Goal: Transaction & Acquisition: Book appointment/travel/reservation

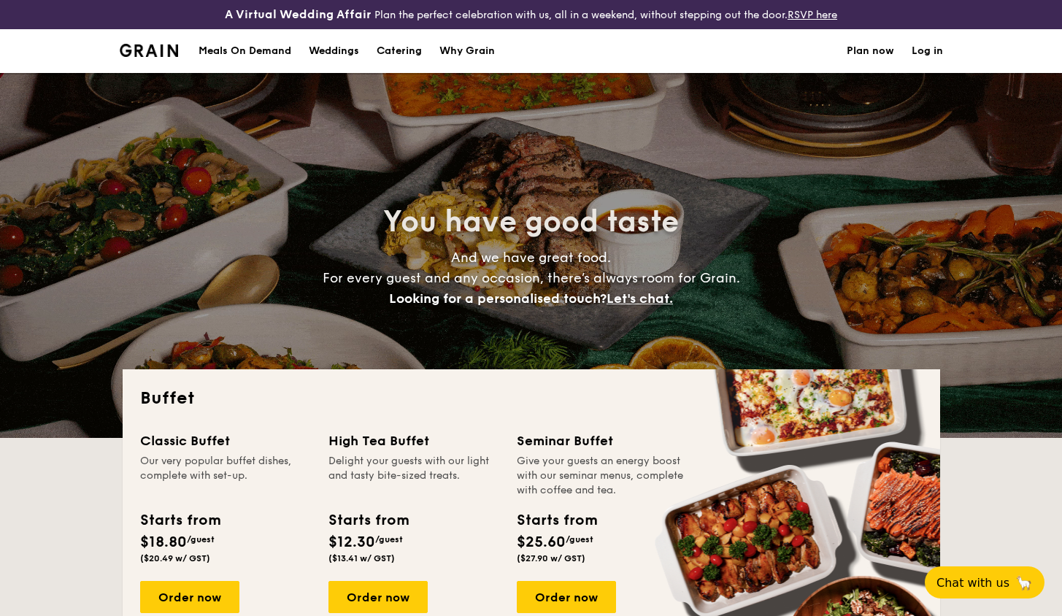
select select
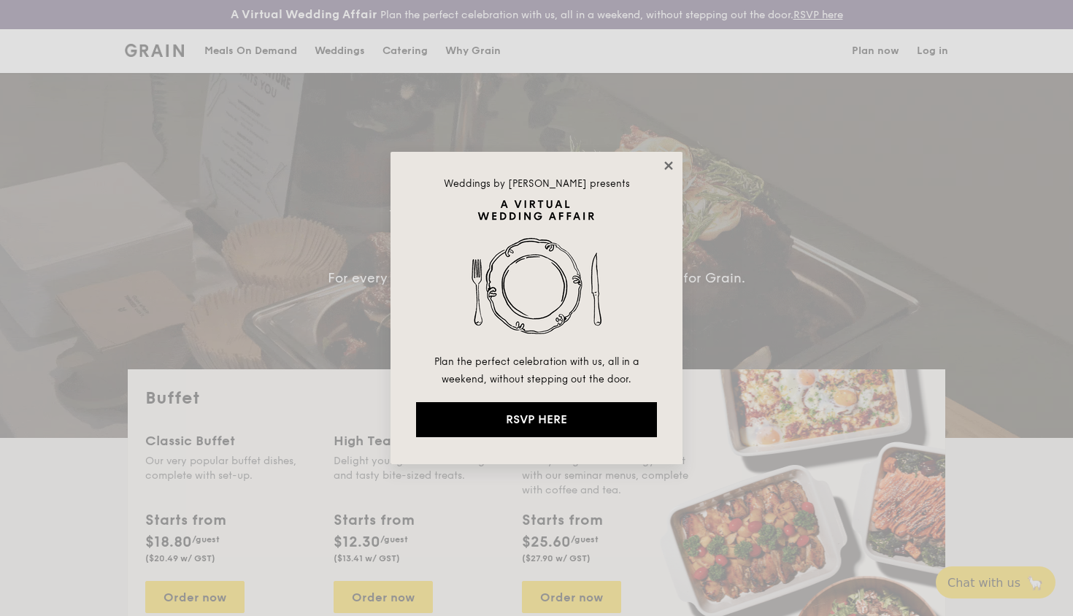
click at [666, 168] on icon at bounding box center [668, 165] width 8 height 8
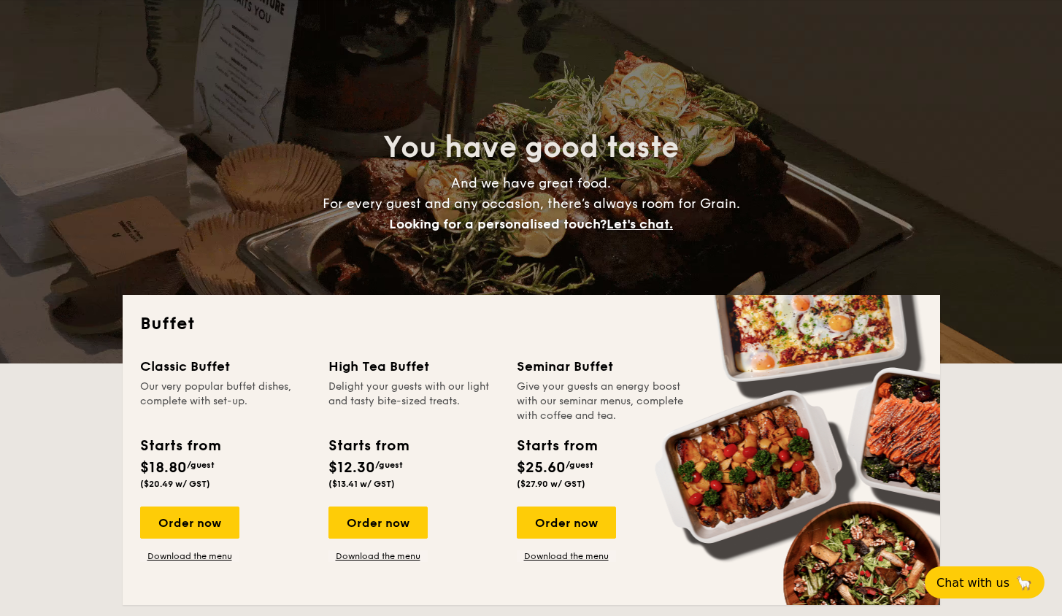
scroll to position [78, 0]
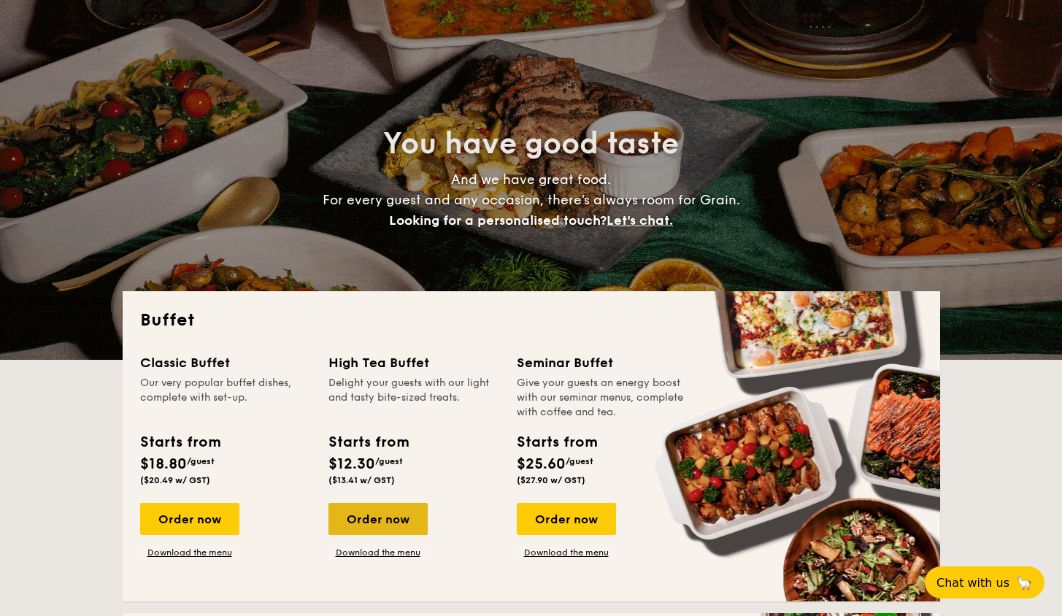
click at [378, 517] on div "Order now" at bounding box center [377, 519] width 99 height 32
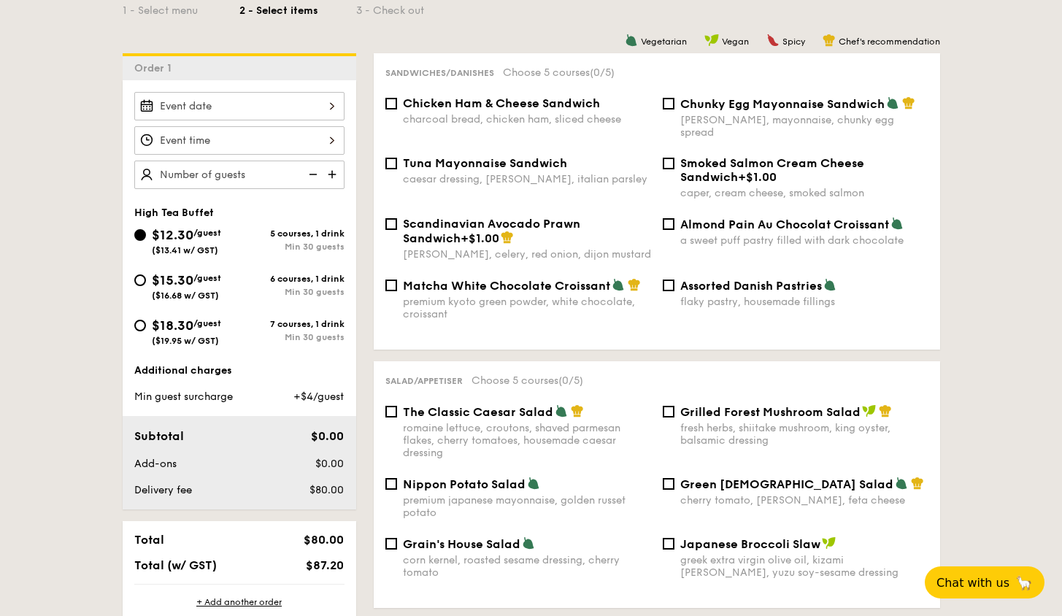
scroll to position [125, 0]
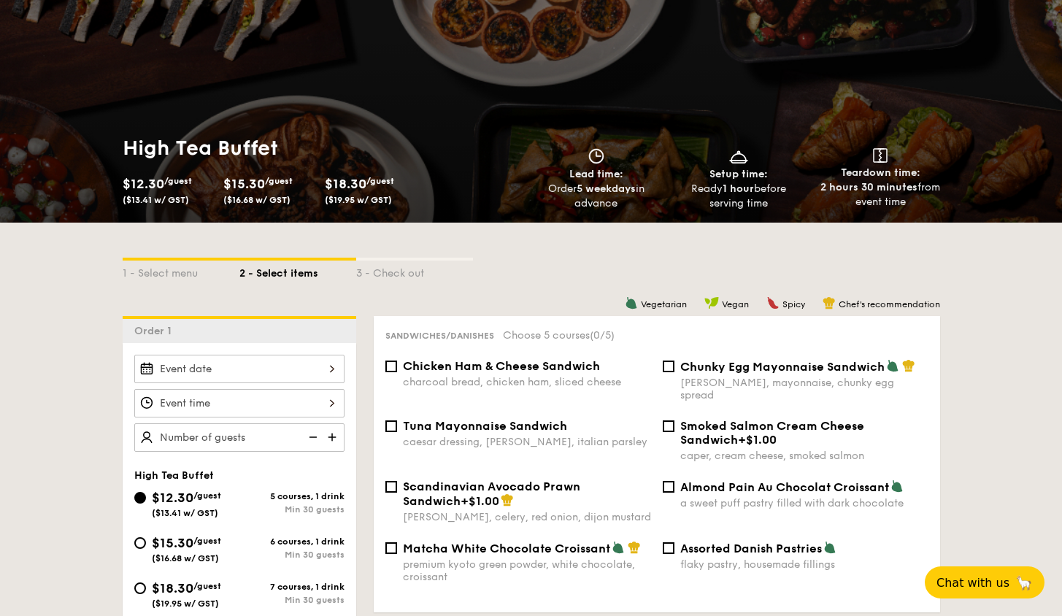
click at [179, 193] on div "$12.30 /guest ($13.41 w/ GST)" at bounding box center [168, 189] width 90 height 32
click at [260, 190] on span "$15.30" at bounding box center [244, 184] width 42 height 16
click at [315, 190] on div "$15.30 /guest ($16.68 w/ GST)" at bounding box center [267, 189] width 101 height 32
select select
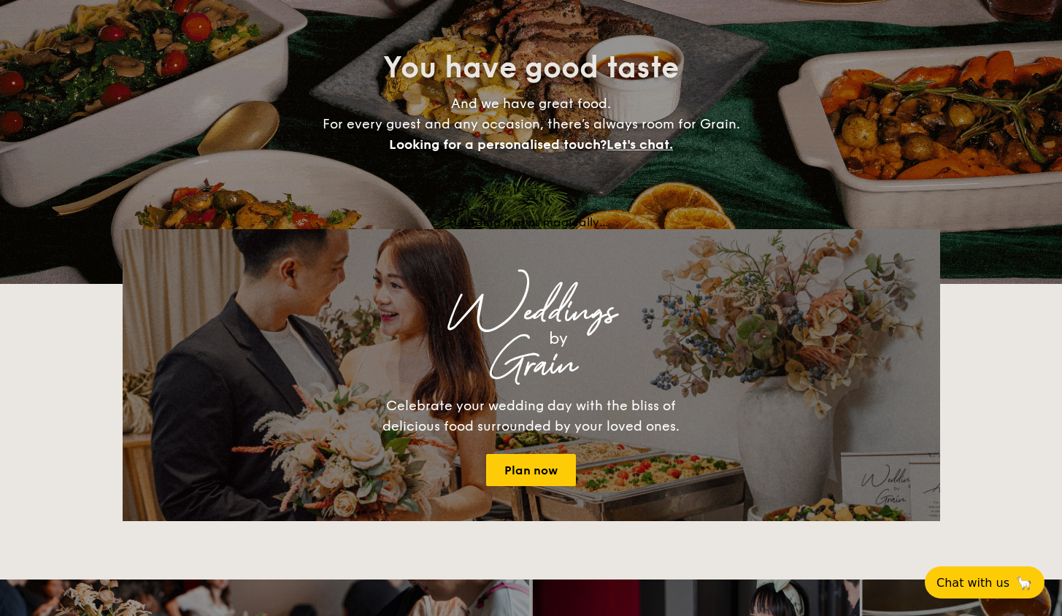
scroll to position [78, 0]
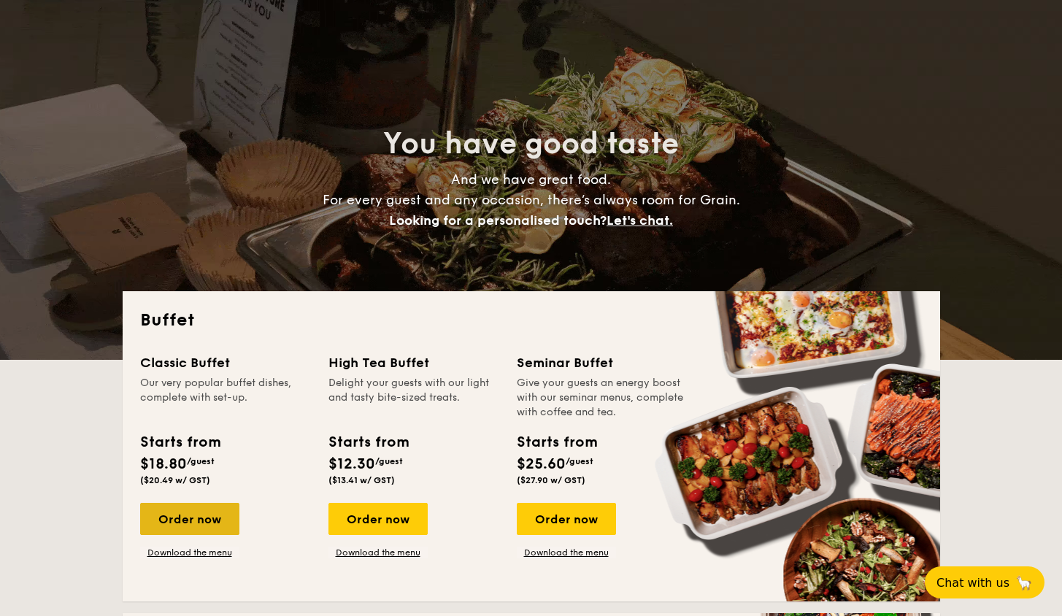
click at [171, 513] on div "Order now" at bounding box center [189, 519] width 99 height 32
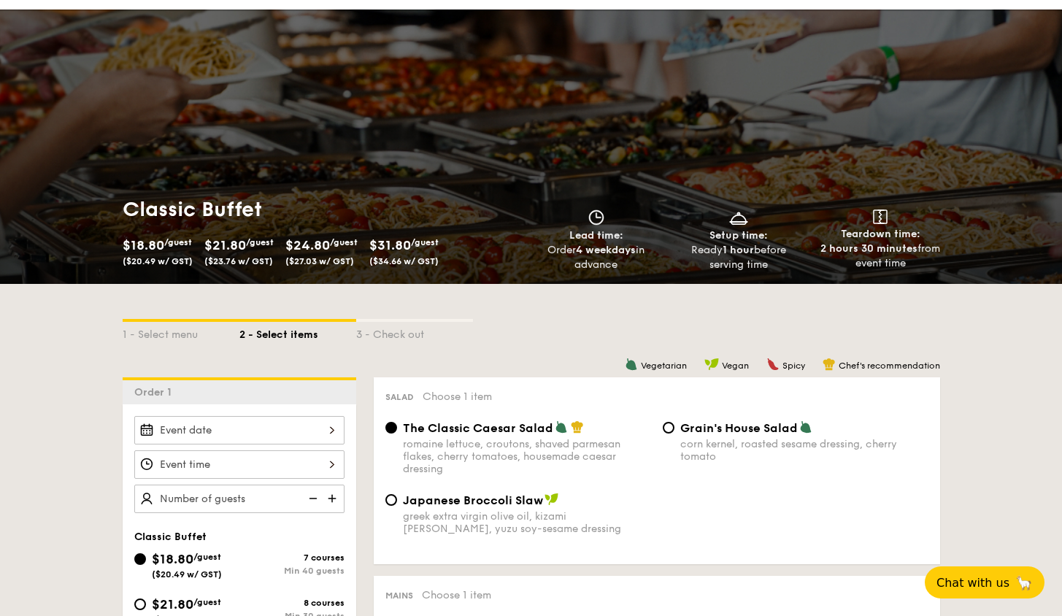
scroll to position [76, 0]
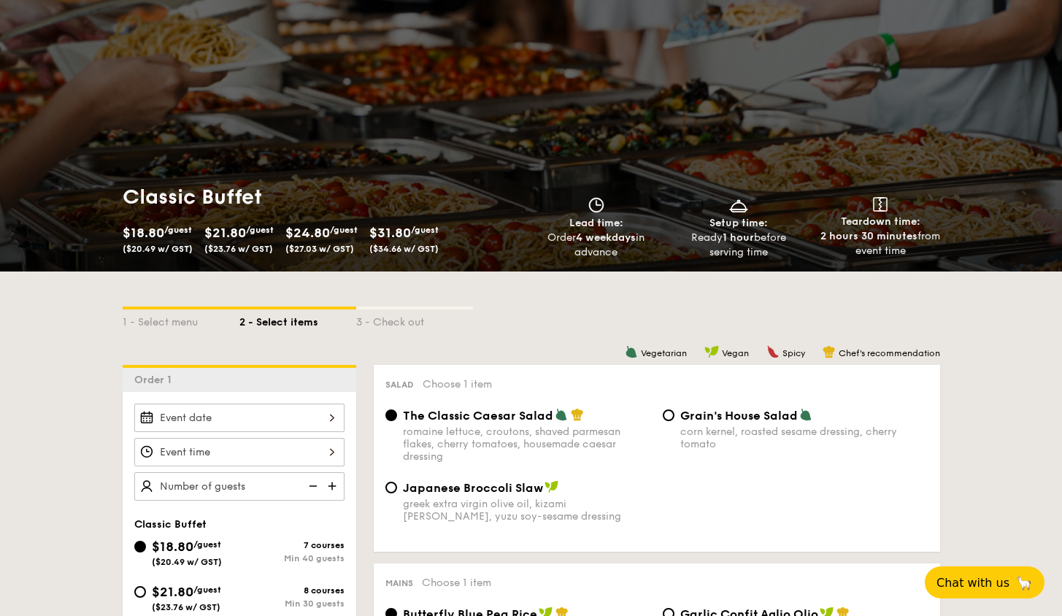
click at [174, 236] on div "$18.80 /guest ($20.49 w/ GST)" at bounding box center [158, 238] width 70 height 32
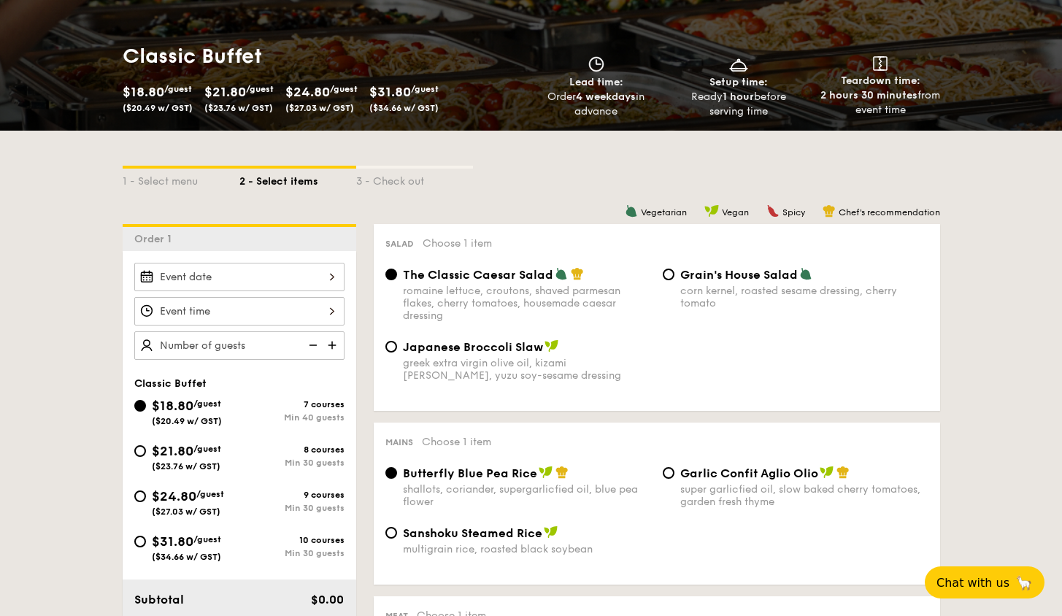
scroll to position [221, 0]
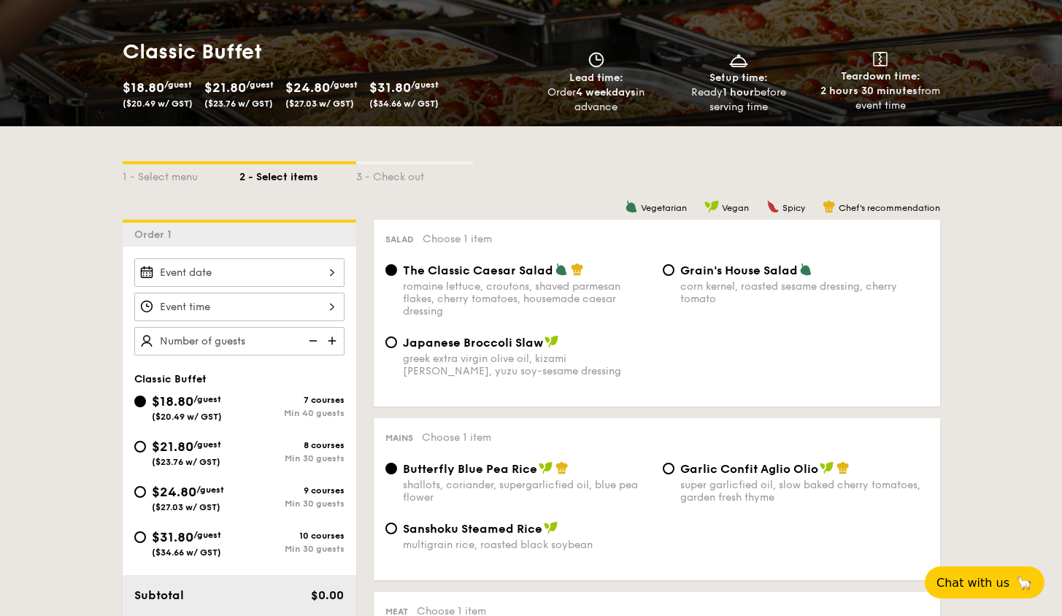
click at [306, 277] on div at bounding box center [239, 272] width 210 height 28
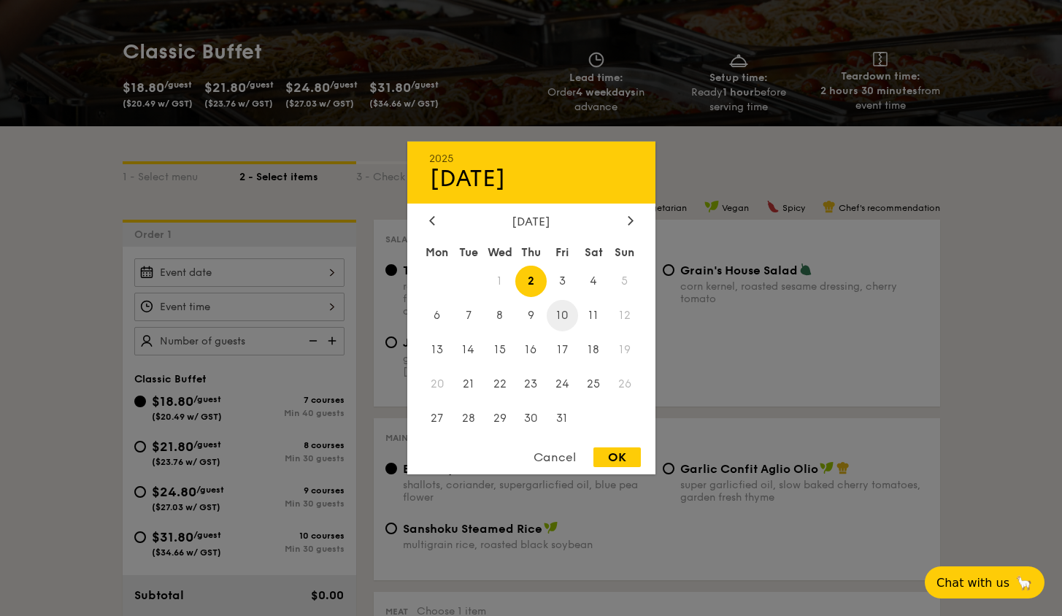
click at [571, 313] on span "10" at bounding box center [562, 315] width 31 height 31
click at [607, 458] on div "OK" at bounding box center [616, 457] width 47 height 20
type input "[DATE]"
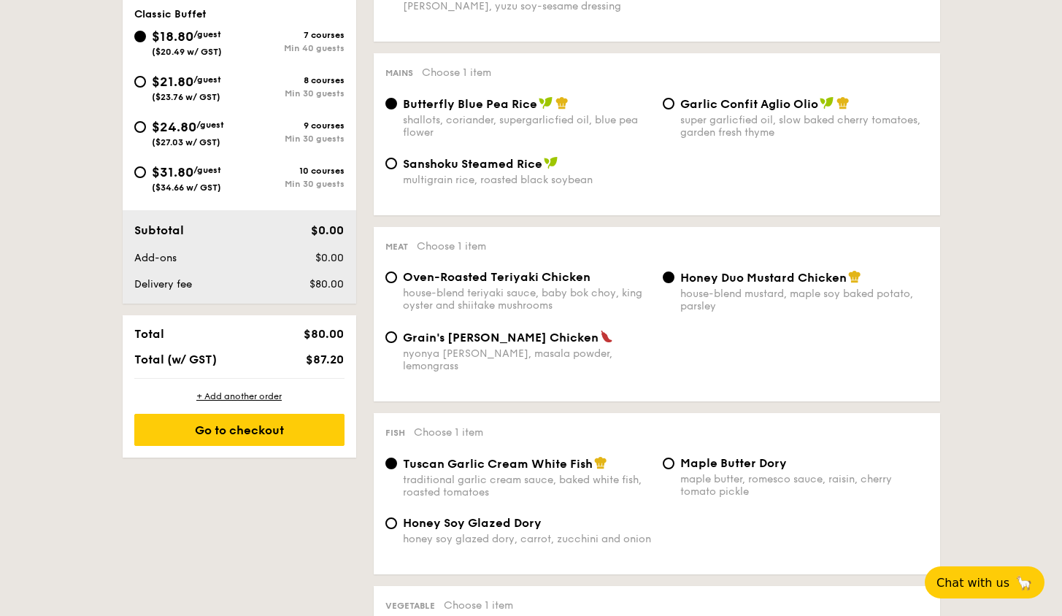
scroll to position [585, 0]
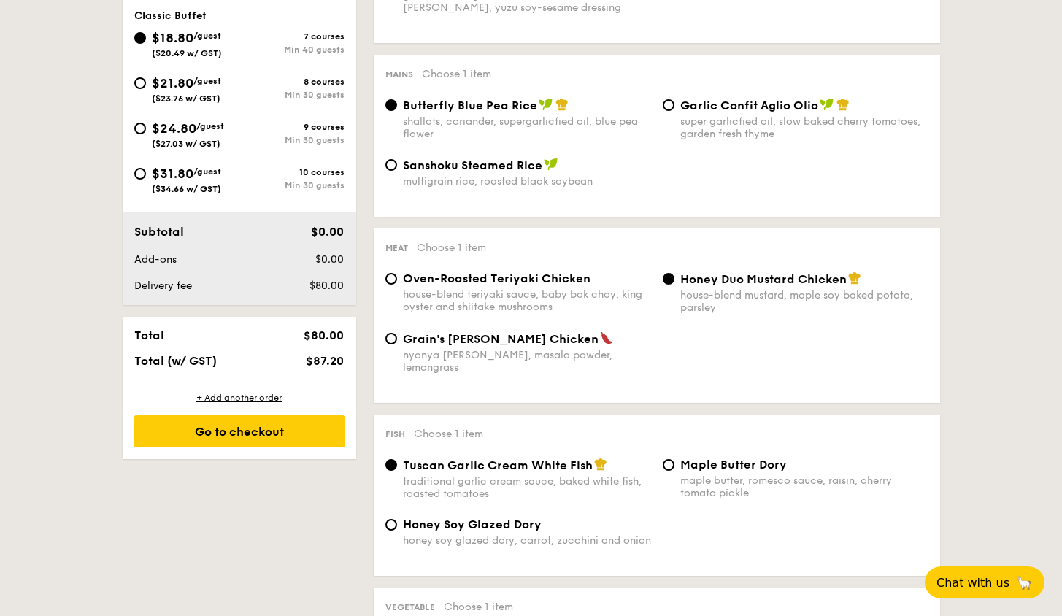
click at [483, 293] on div "house-blend teriyaki sauce, baby bok choy, king oyster and shiitake mushrooms" at bounding box center [527, 300] width 248 height 25
click at [397, 285] on input "Oven-Roasted Teriyaki Chicken house-blend teriyaki sauce, baby bok choy, king o…" at bounding box center [391, 279] width 12 height 12
radio input "true"
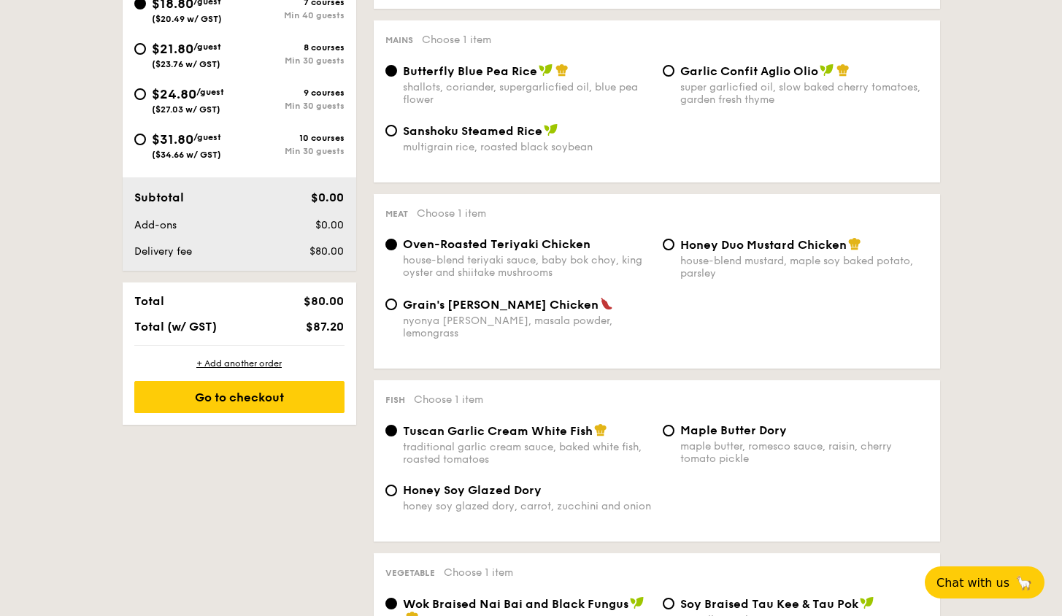
click at [704, 440] on div "maple butter, romesco sauce, raisin, cherry tomato pickle" at bounding box center [804, 452] width 248 height 25
click at [674, 429] on input "Maple Butter Dory maple butter, romesco sauce, raisin, cherry tomato pickle" at bounding box center [669, 431] width 12 height 12
radio input "true"
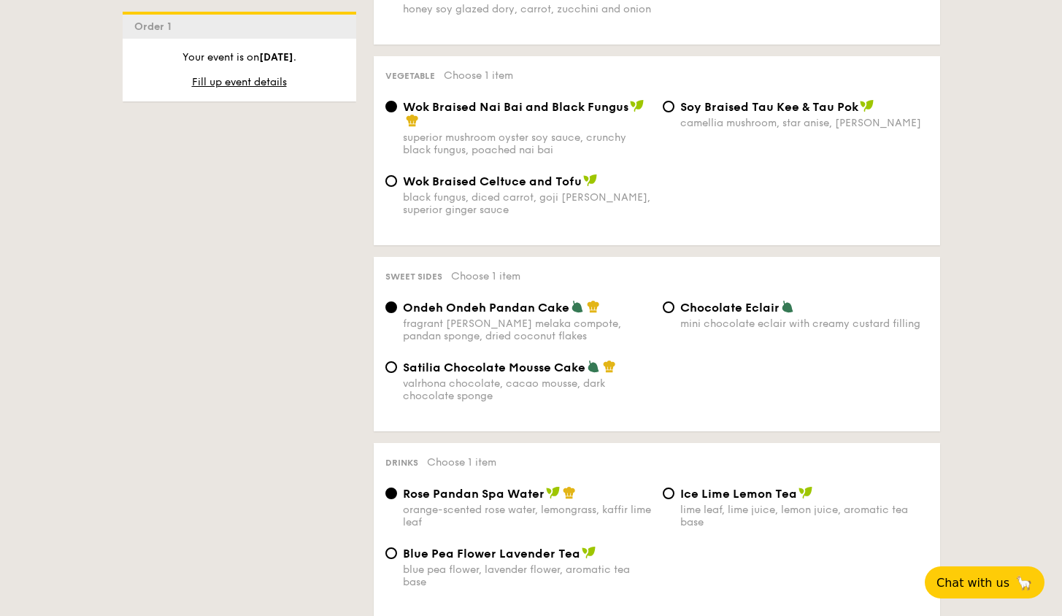
scroll to position [1114, 0]
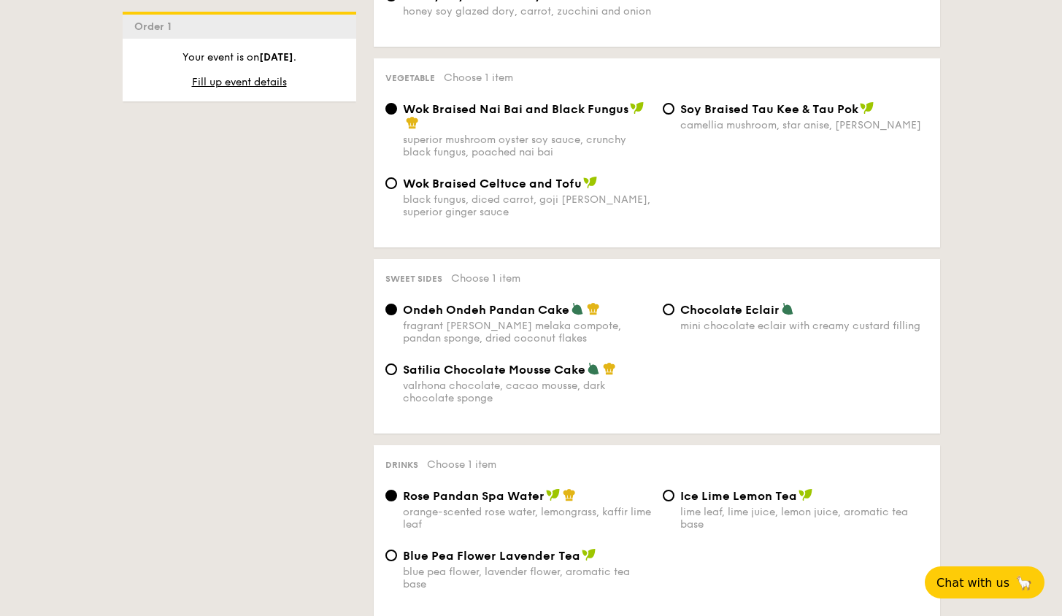
click at [677, 101] on div "⁠Soy Braised Tau Kee & Tau Pok camellia mushroom, star anise, goji [PERSON_NAME]" at bounding box center [795, 116] width 277 height 30
click at [670, 103] on input "⁠Soy Braised Tau Kee & Tau Pok camellia mushroom, star anise, goji [PERSON_NAME]" at bounding box center [669, 109] width 12 height 12
radio input "true"
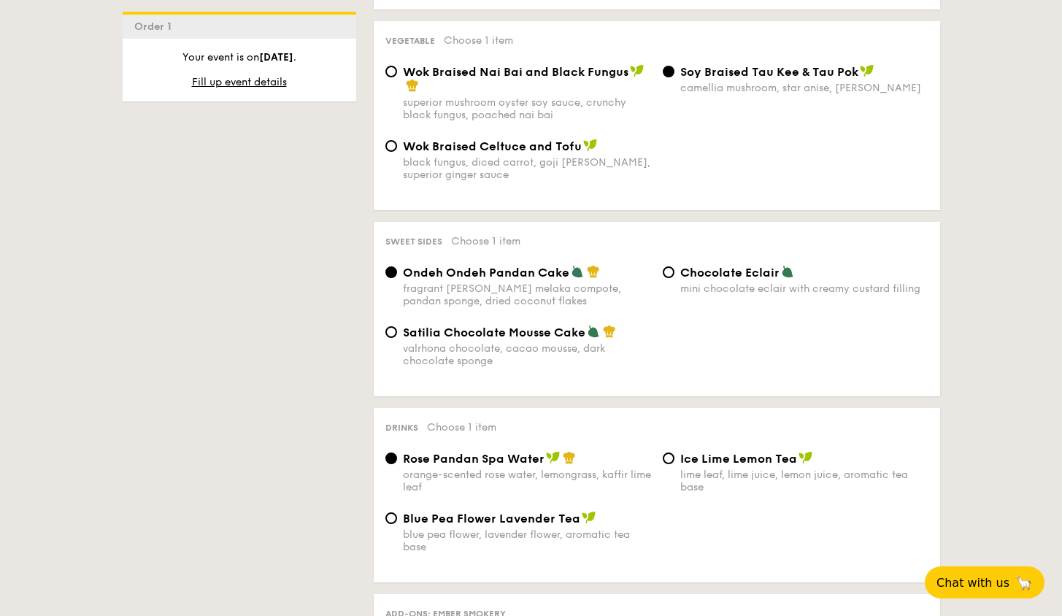
scroll to position [1156, 0]
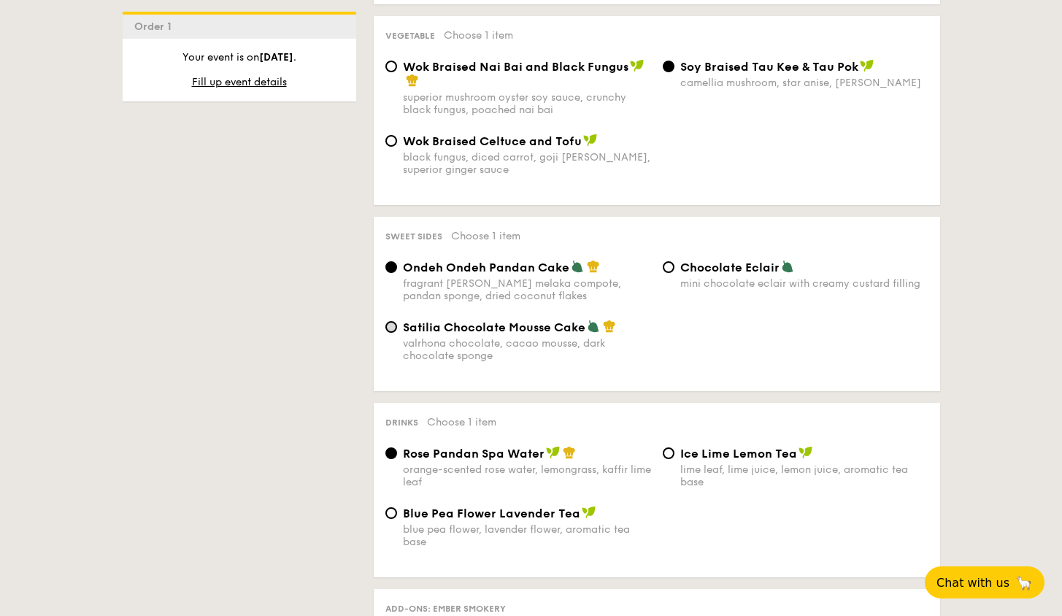
click at [391, 321] on input "Satilia Chocolate Mousse Cake valrhona chocolate, cacao mousse, dark chocolate …" at bounding box center [391, 327] width 12 height 12
radio input "true"
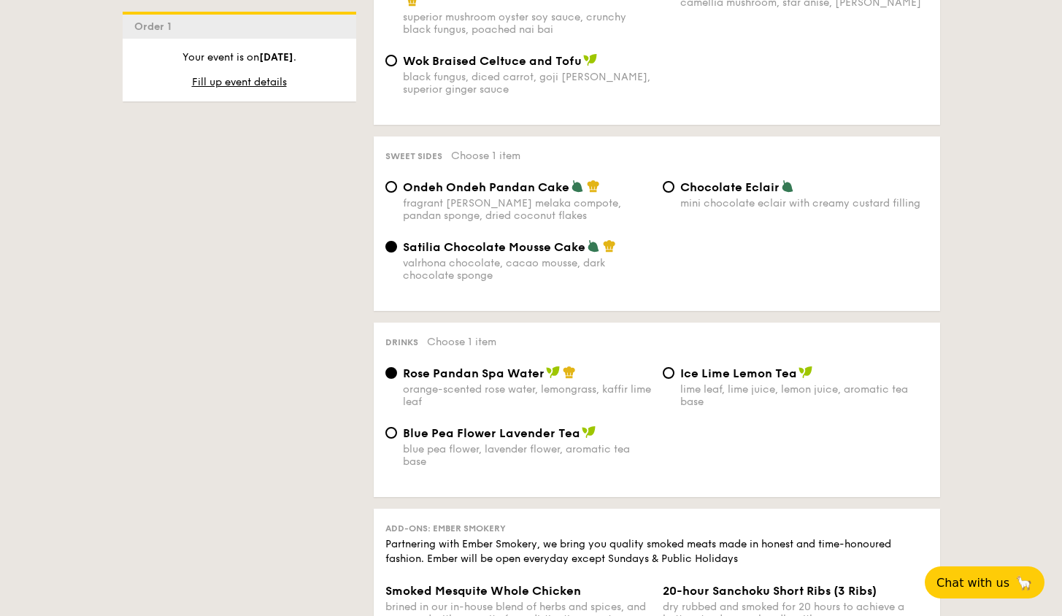
scroll to position [1237, 0]
click at [677, 365] on div "Ice Lime Lemon Tea lime leaf, lime juice, lemon juice, aromatic tea base" at bounding box center [795, 386] width 277 height 42
click at [671, 366] on input "Ice Lime Lemon Tea lime leaf, lime juice, lemon juice, aromatic tea base" at bounding box center [669, 372] width 12 height 12
radio input "true"
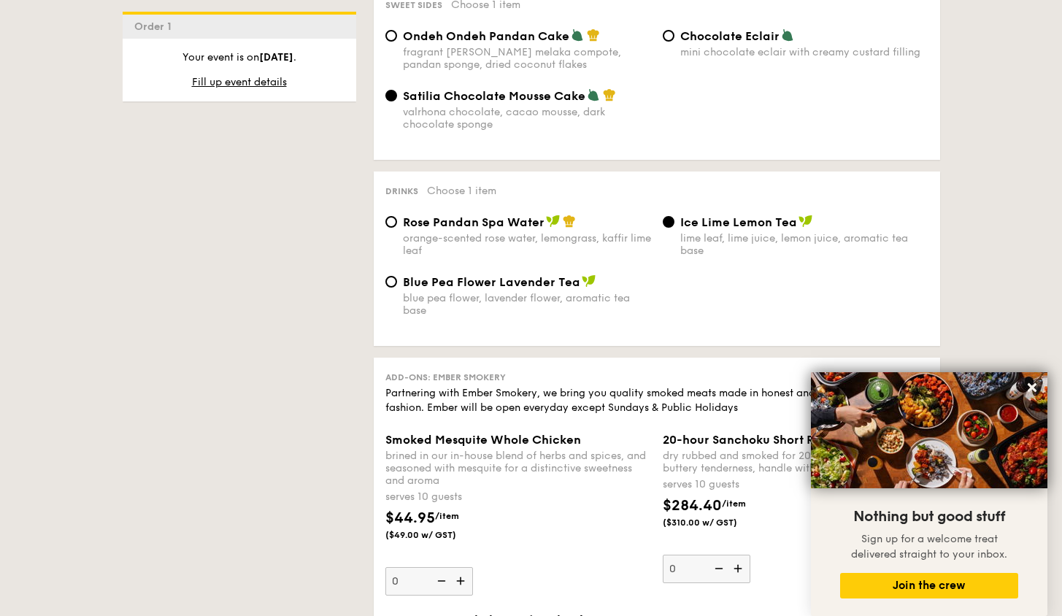
scroll to position [1193, 0]
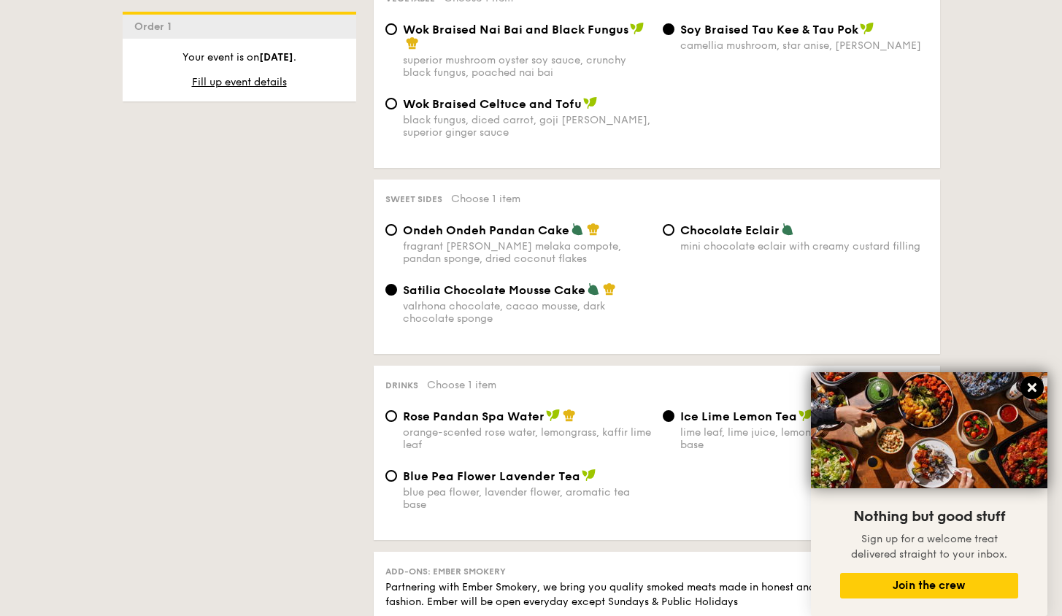
click at [1034, 390] on icon at bounding box center [1032, 387] width 9 height 9
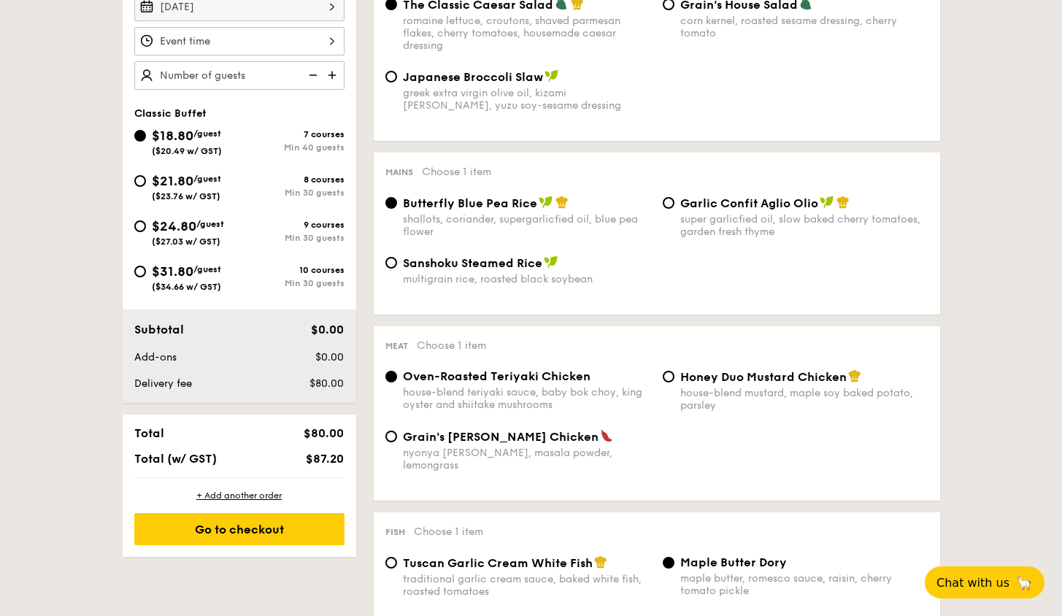
scroll to position [482, 0]
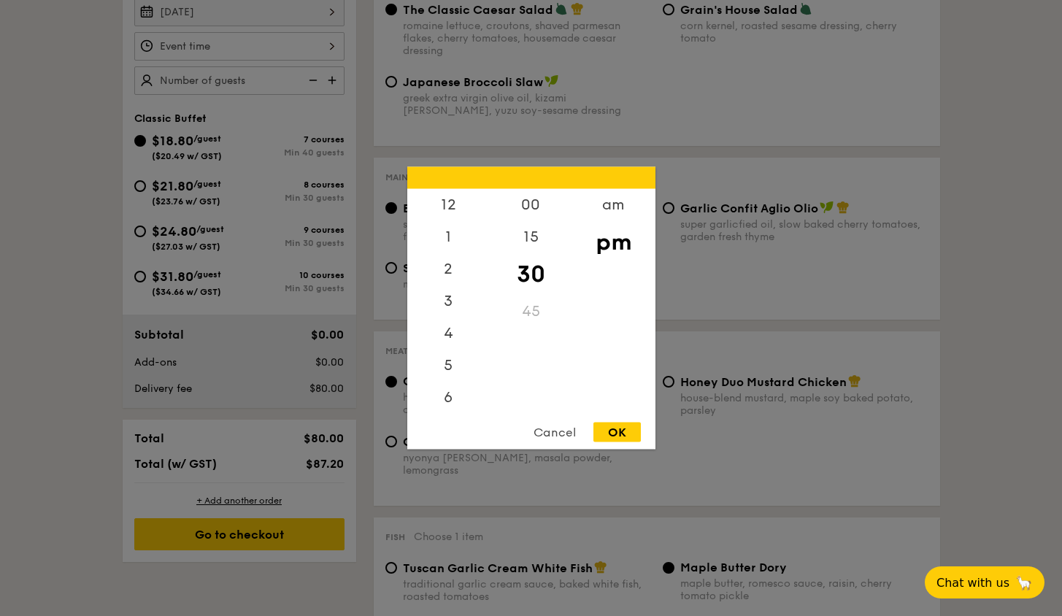
click at [246, 40] on div "12 1 2 3 4 5 6 7 8 9 10 11 00 15 30 45 am pm Cancel OK" at bounding box center [239, 46] width 210 height 28
click at [542, 320] on div "45" at bounding box center [531, 312] width 82 height 32
click at [620, 432] on div "OK" at bounding box center [616, 433] width 47 height 20
type input "7:30PM"
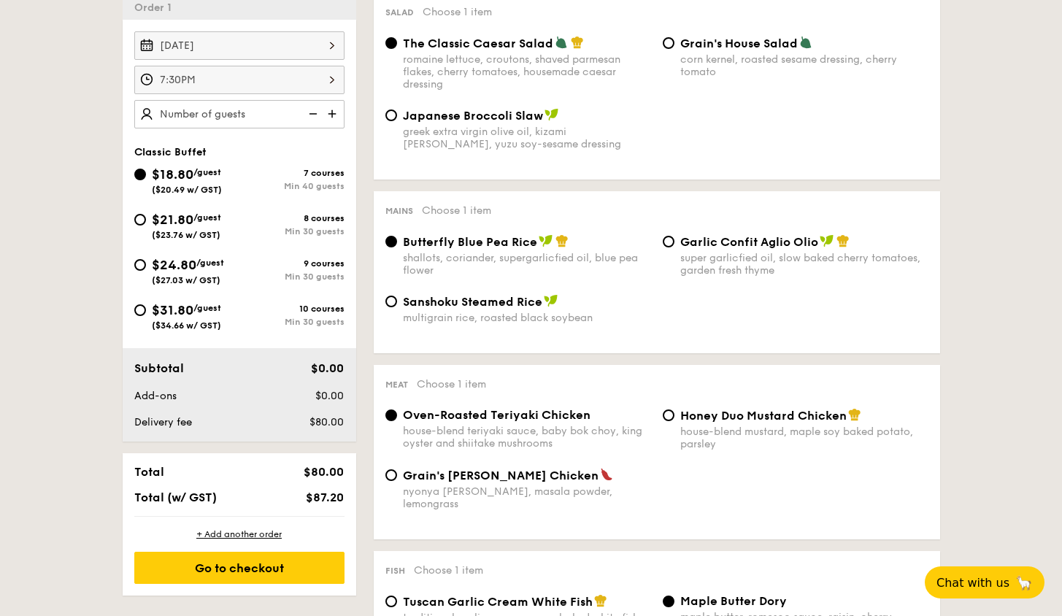
scroll to position [428, 0]
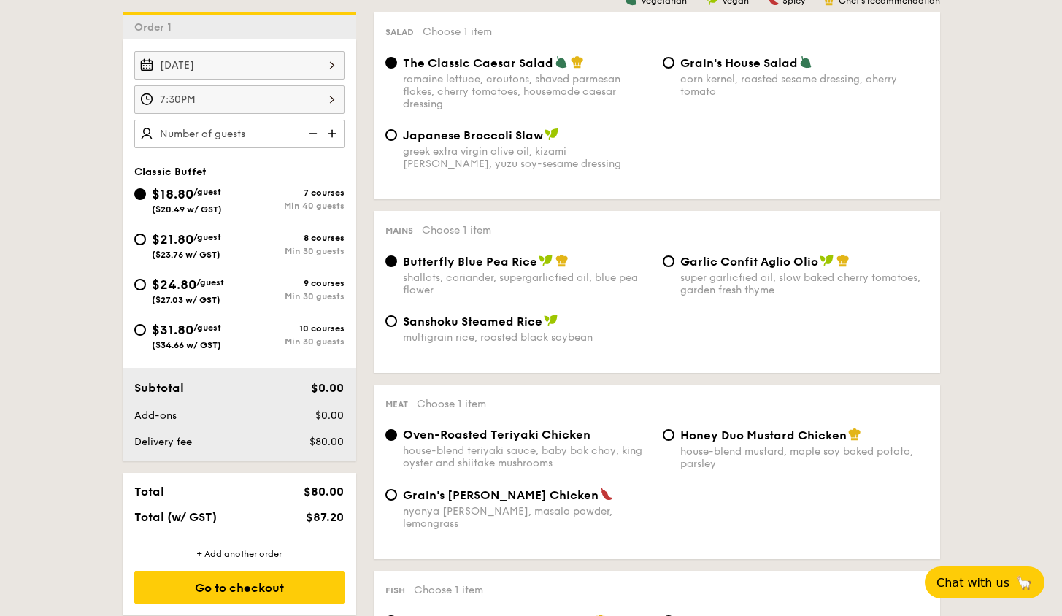
click at [344, 132] on div "[DATE] 7:30PM" at bounding box center [240, 99] width 234 height 97
click at [334, 132] on img at bounding box center [334, 134] width 22 height 28
click at [311, 135] on img at bounding box center [312, 134] width 22 height 28
type input "40 guests"
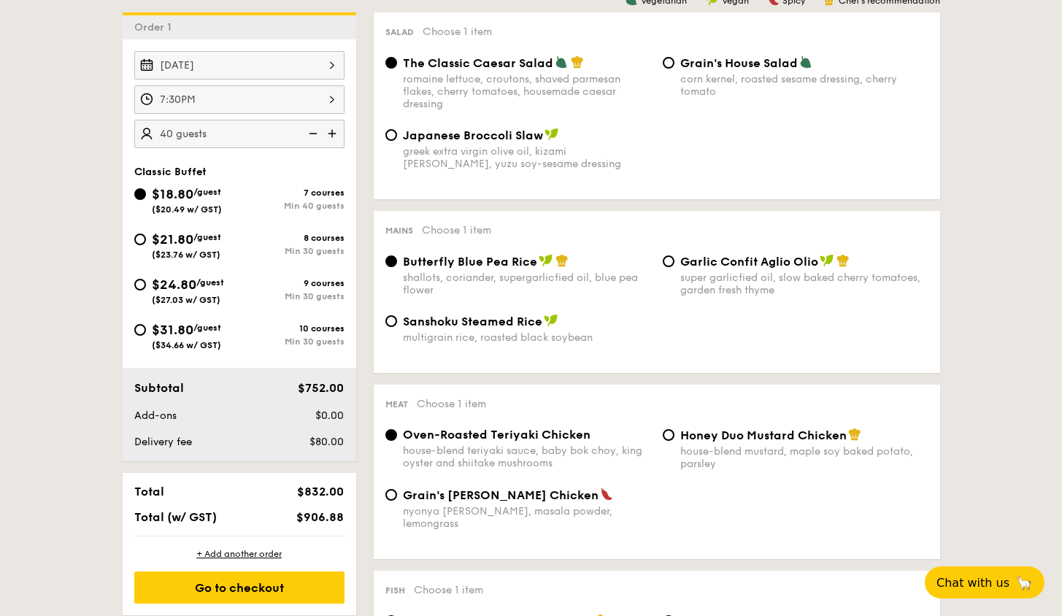
click at [311, 135] on img at bounding box center [312, 134] width 22 height 28
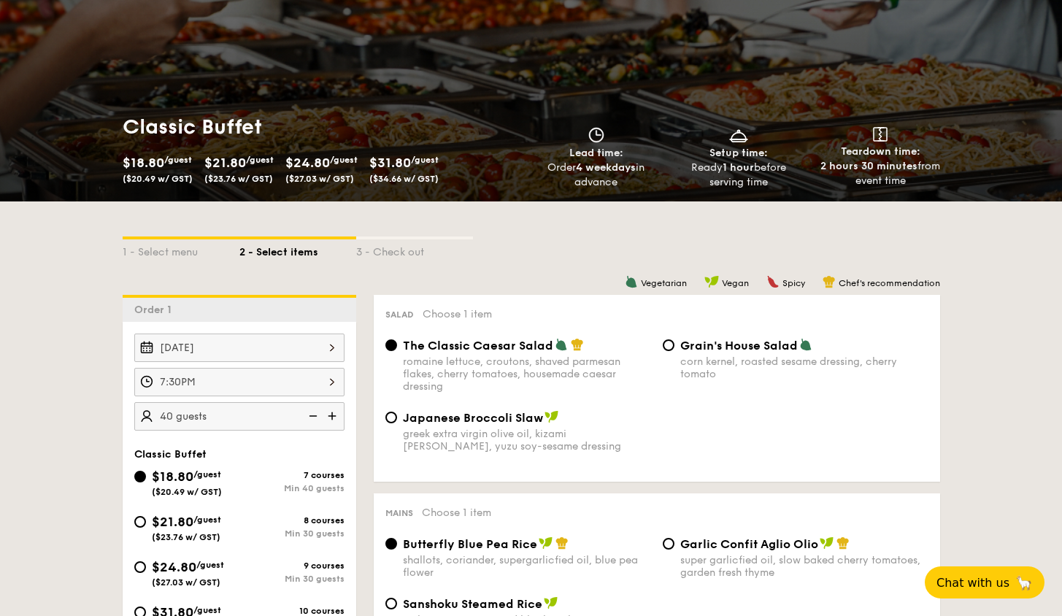
scroll to position [118, 0]
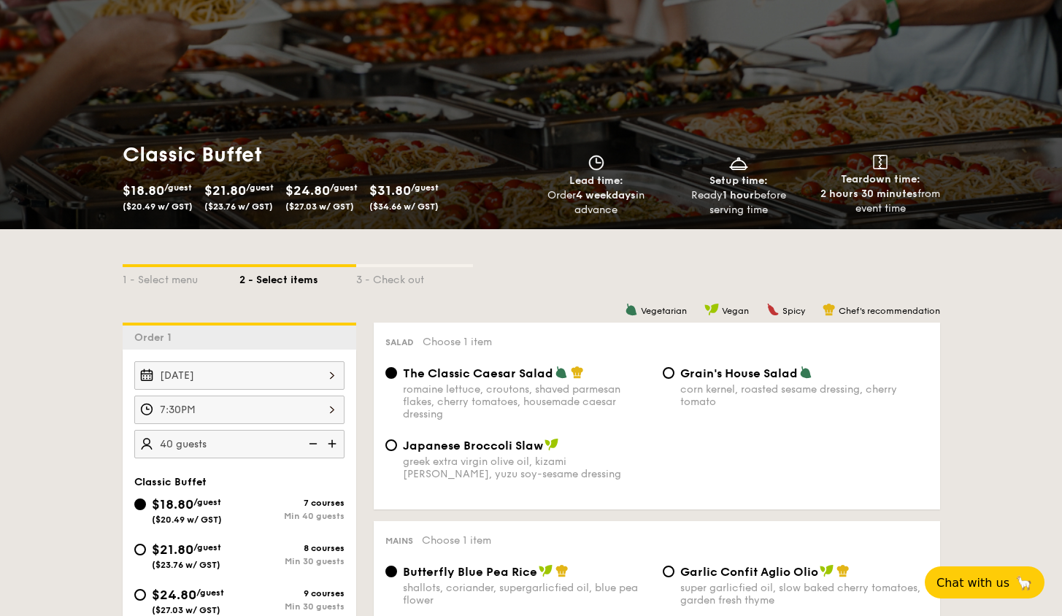
scroll to position [78, 0]
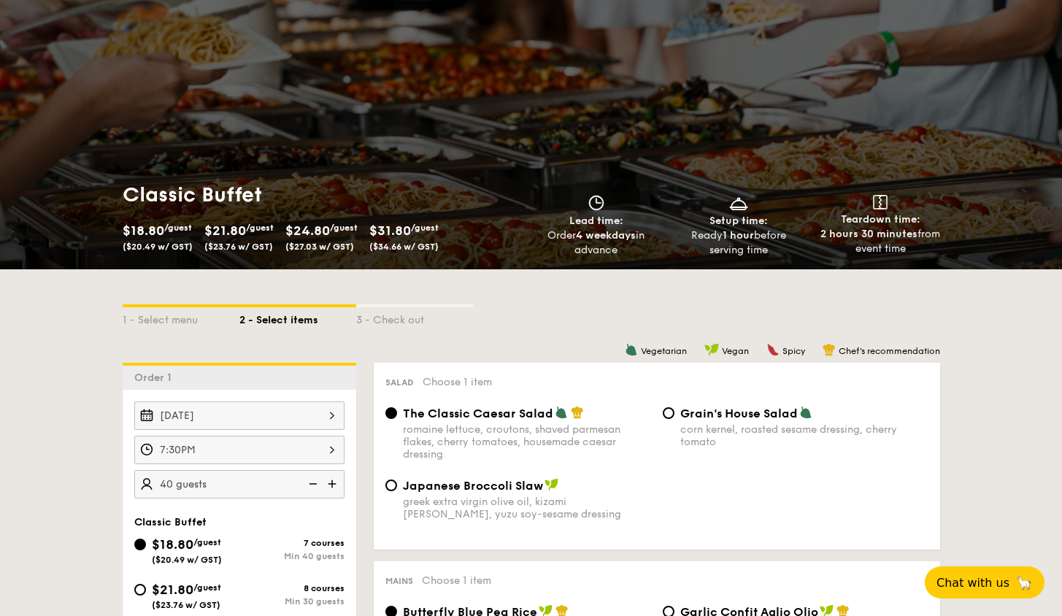
select select
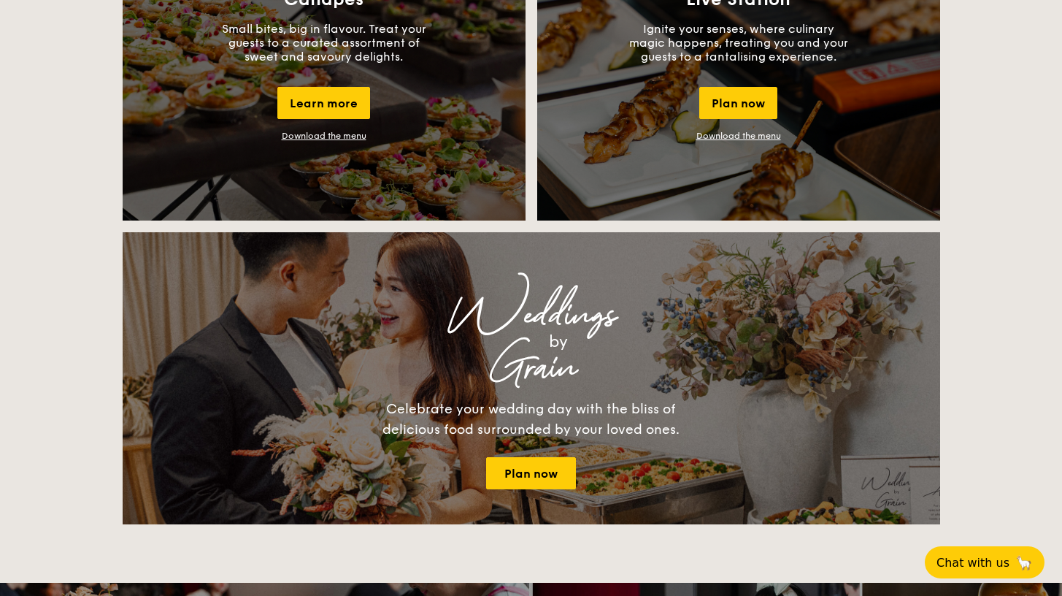
scroll to position [1365, 0]
